Goal: Information Seeking & Learning: Find specific page/section

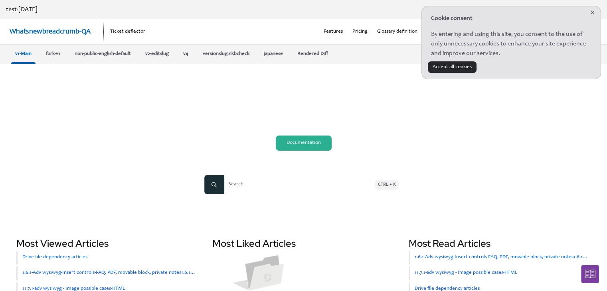
click at [294, 146] on link "Documentation" at bounding box center [304, 143] width 56 height 15
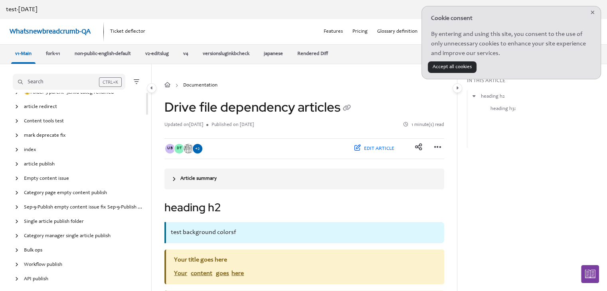
scroll to position [399, 0]
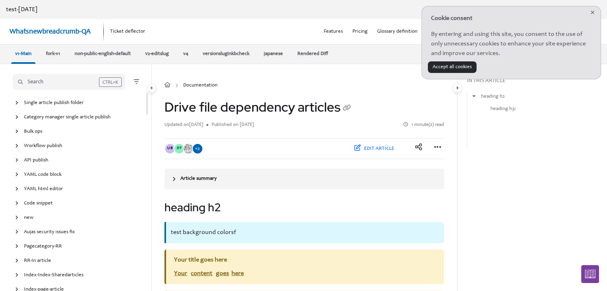
click at [74, 76] on button "Search CTRL+K" at bounding box center [69, 82] width 113 height 16
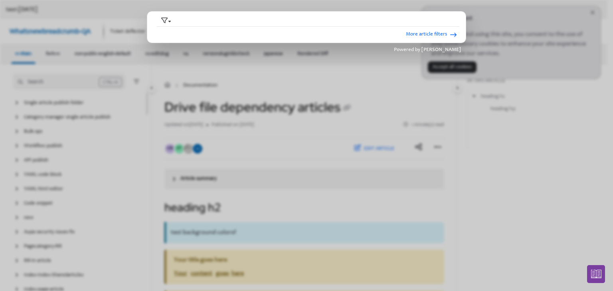
click at [226, 61] on ngb-modal-window "Search category titles Workspace Current workspace All workspaces Specific Lang…" at bounding box center [306, 145] width 613 height 291
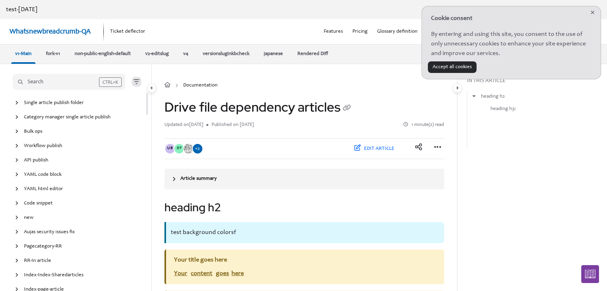
click at [136, 81] on icon "Filter" at bounding box center [137, 82] width 6 height 6
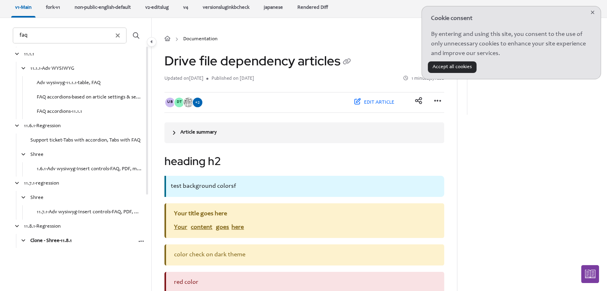
scroll to position [44, 0]
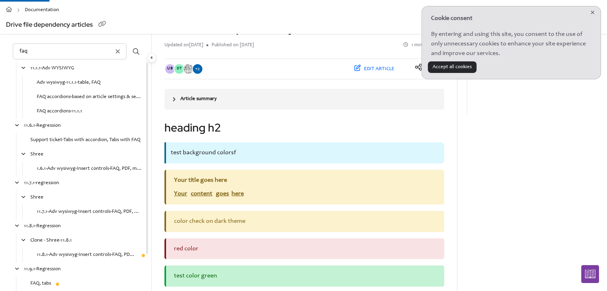
type input "faq"
click at [47, 283] on link "FAQ, tabs" at bounding box center [40, 284] width 21 height 8
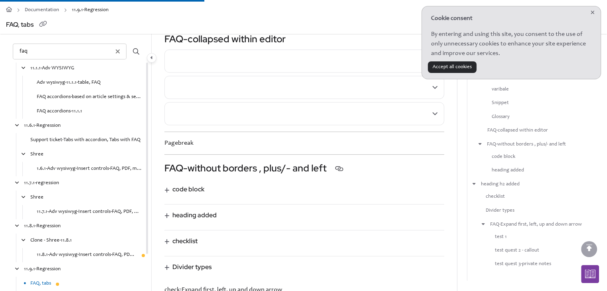
scroll to position [359, 0]
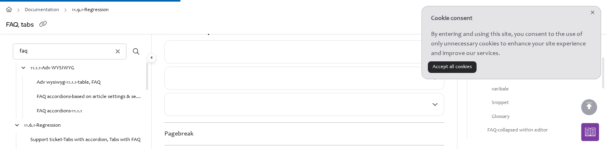
click at [593, 13] on icon "Cookie consent close" at bounding box center [592, 12] width 4 height 5
